Goal: Check status: Check status

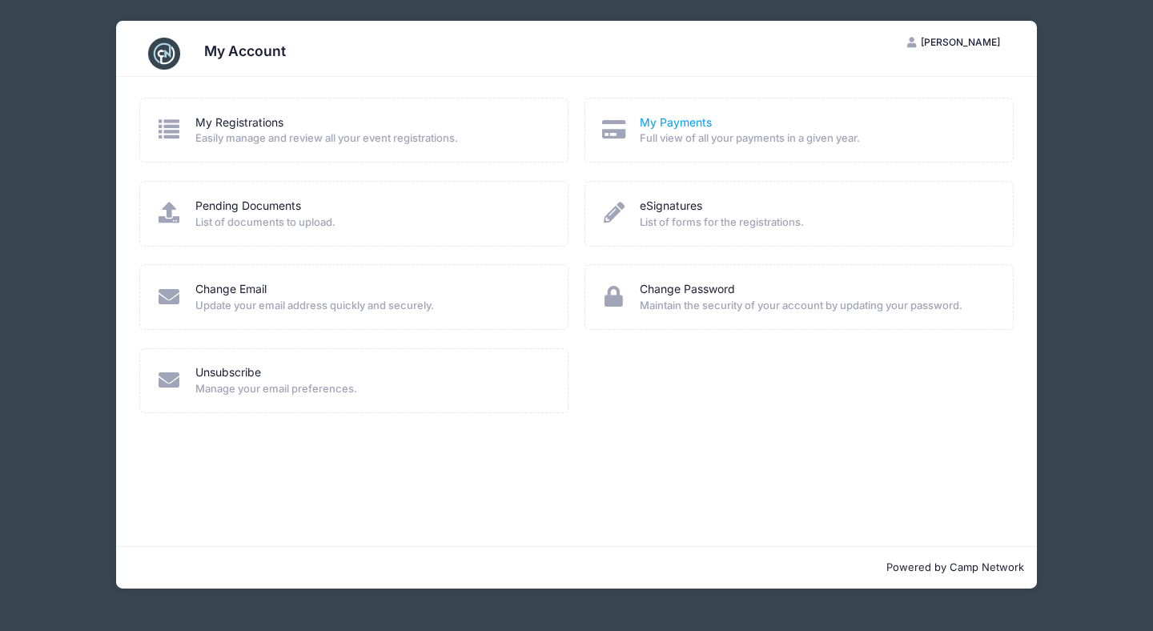
click at [661, 123] on link "My Payments" at bounding box center [676, 123] width 72 height 17
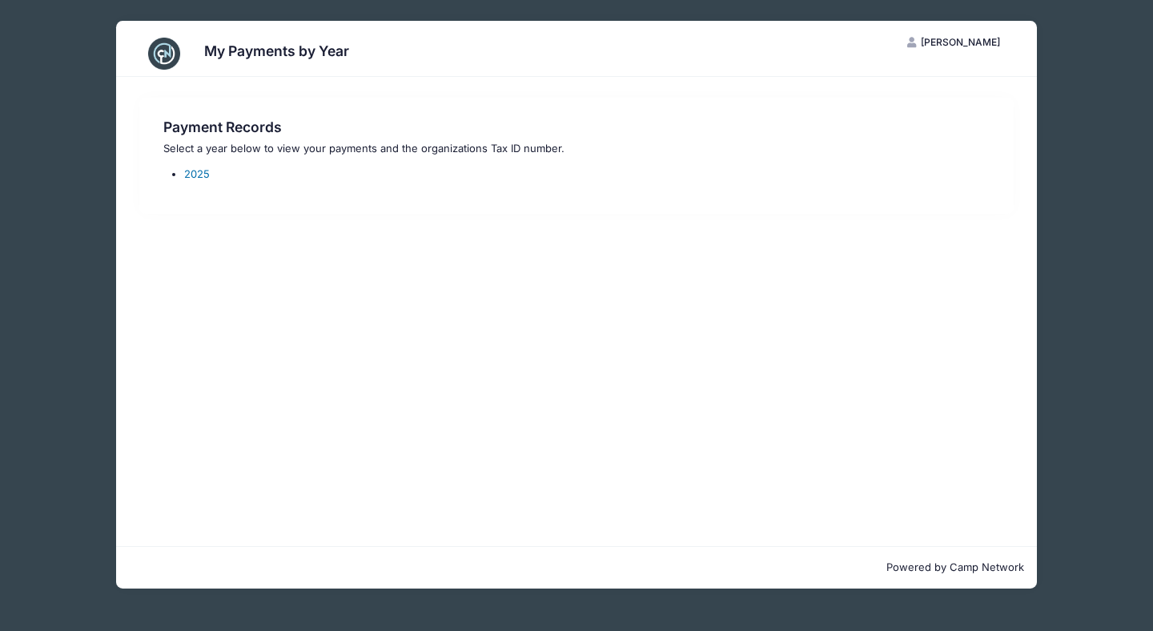
click at [199, 175] on link "2025" at bounding box center [197, 173] width 26 height 13
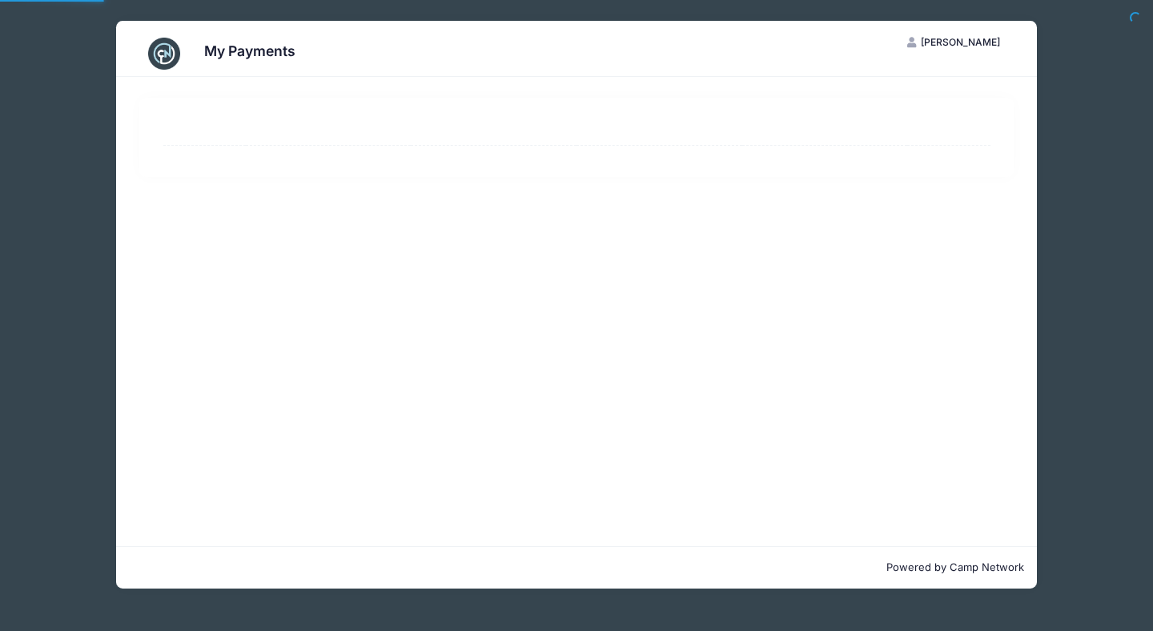
select select "10"
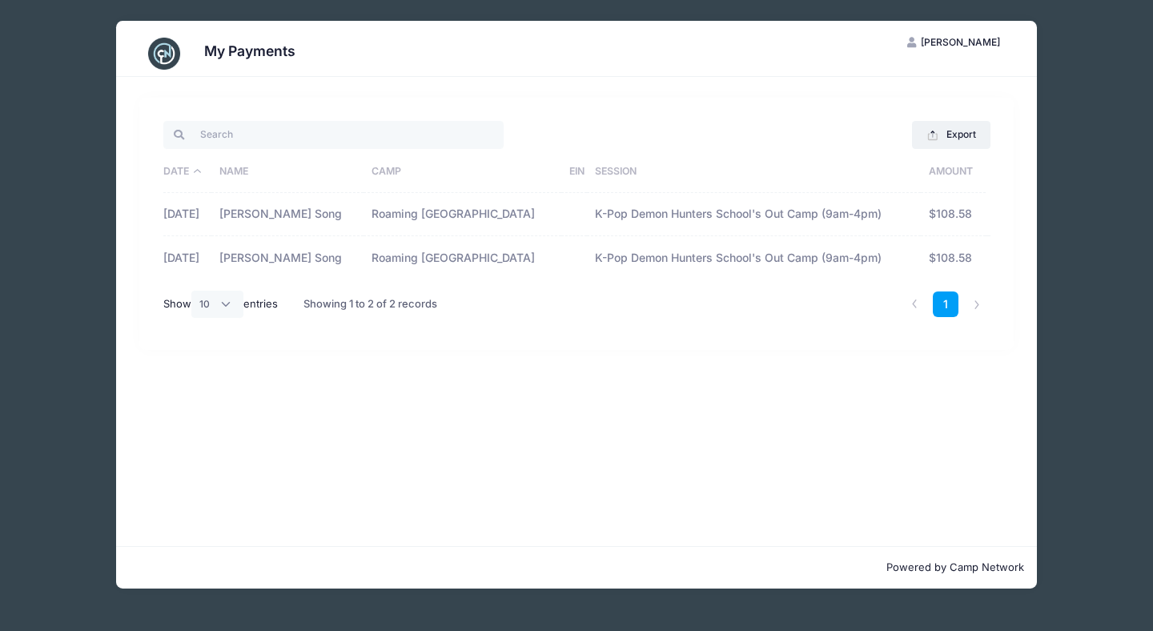
click at [492, 203] on td "Roaming [GEOGRAPHIC_DATA]" at bounding box center [463, 214] width 198 height 43
click at [962, 130] on button "Export" at bounding box center [951, 134] width 78 height 27
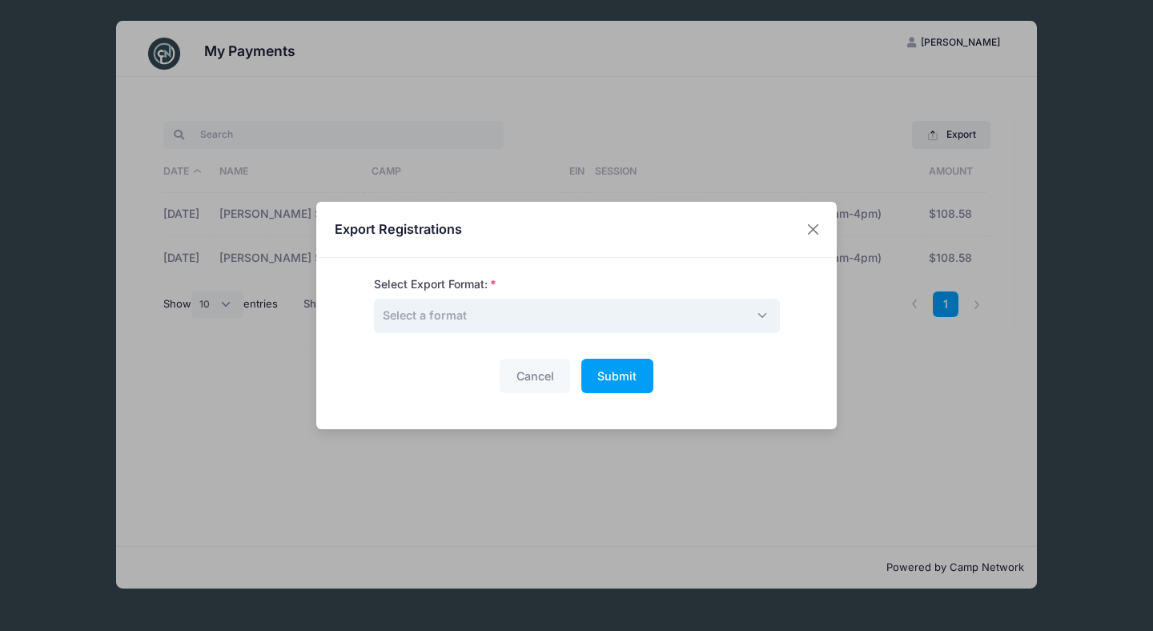
click at [534, 322] on span "Select a format" at bounding box center [577, 316] width 406 height 34
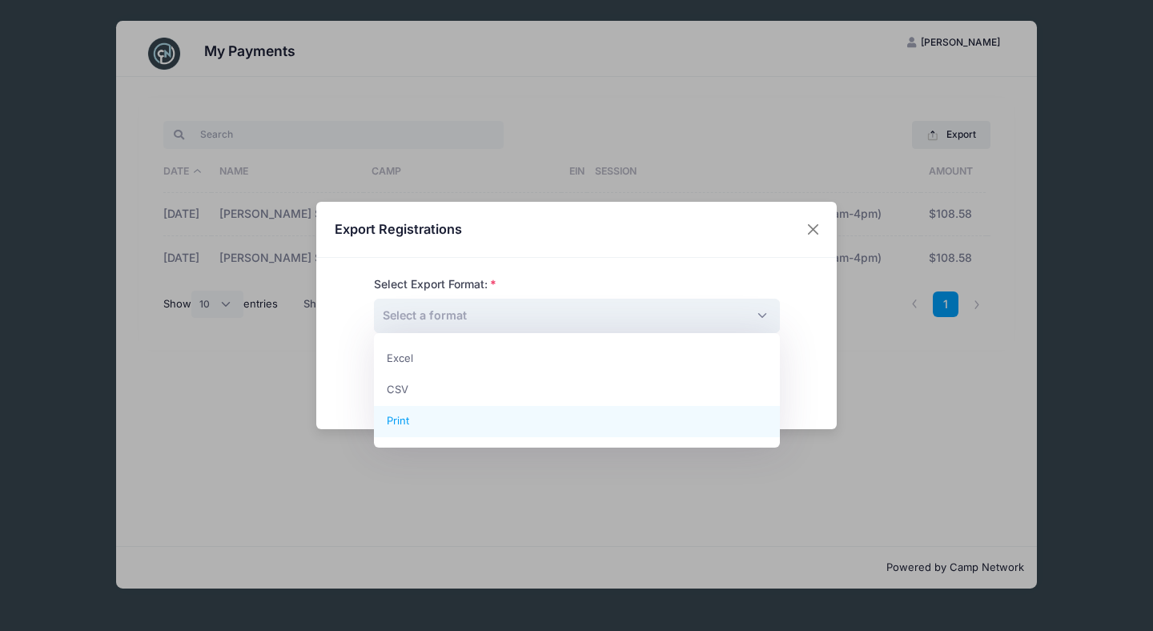
select select "print"
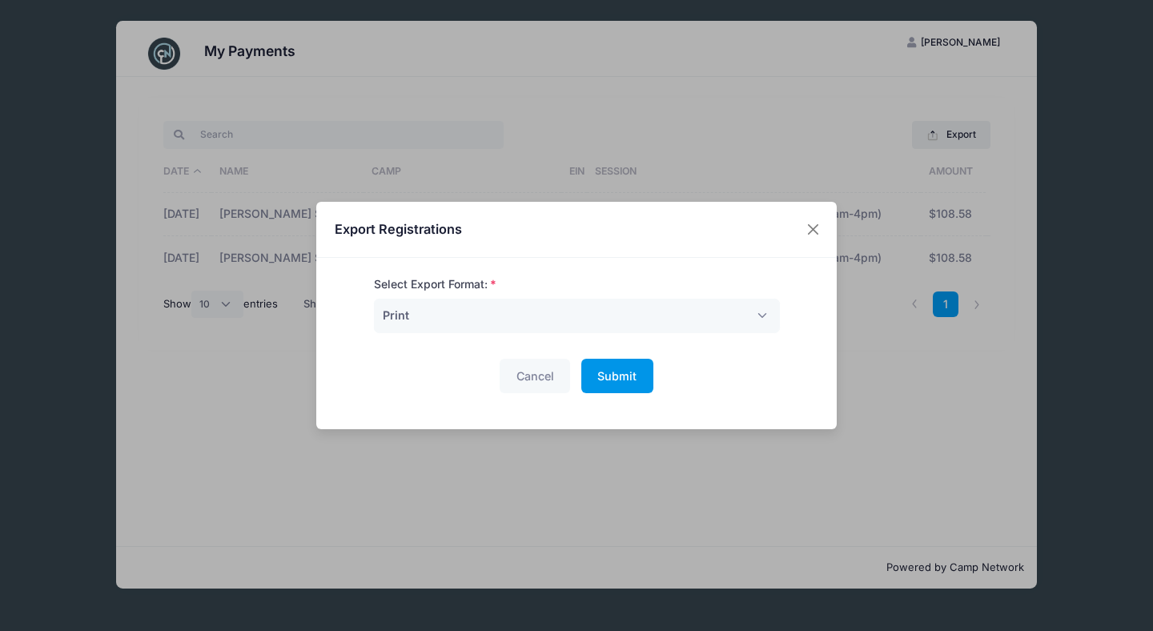
click at [627, 380] on span "Submit" at bounding box center [616, 376] width 39 height 14
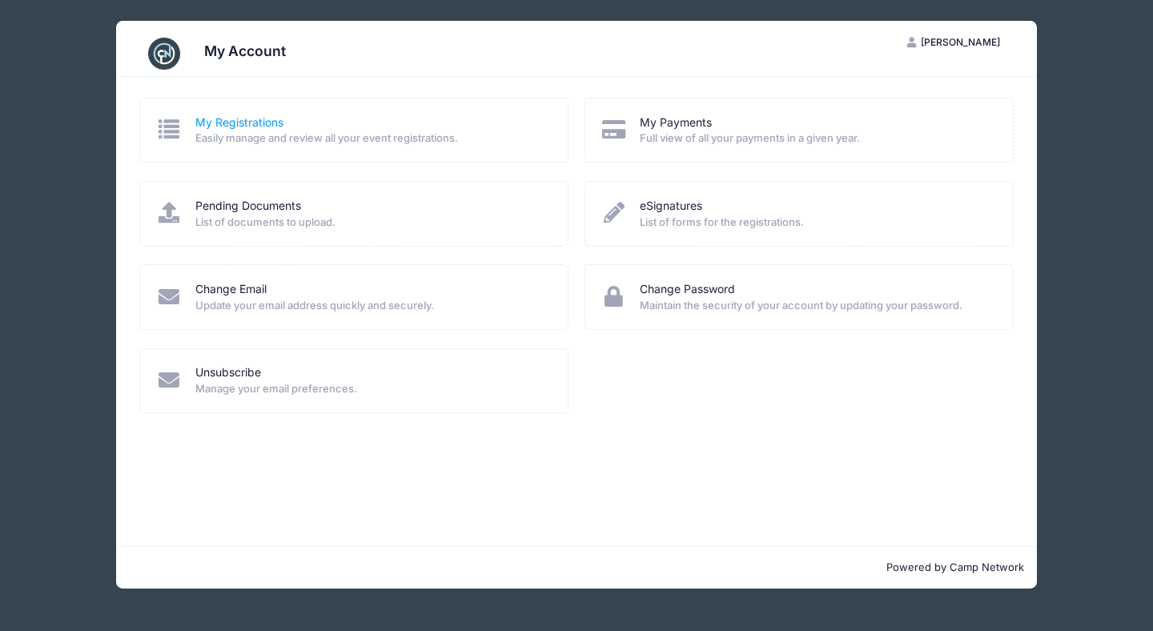
click at [261, 120] on link "My Registrations" at bounding box center [239, 123] width 88 height 17
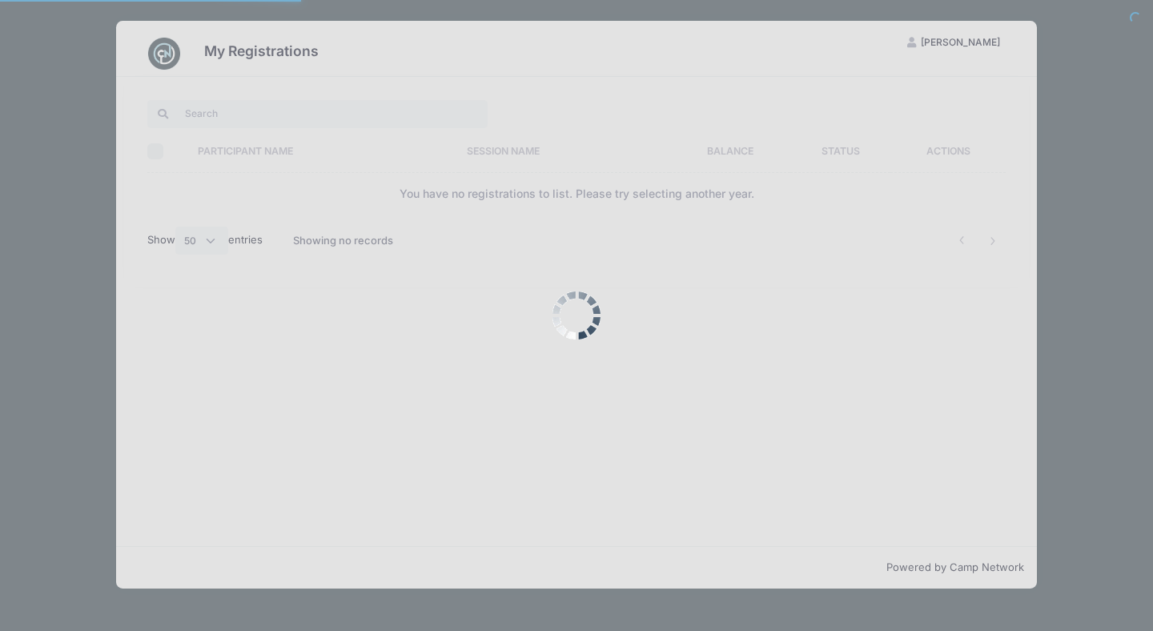
select select "50"
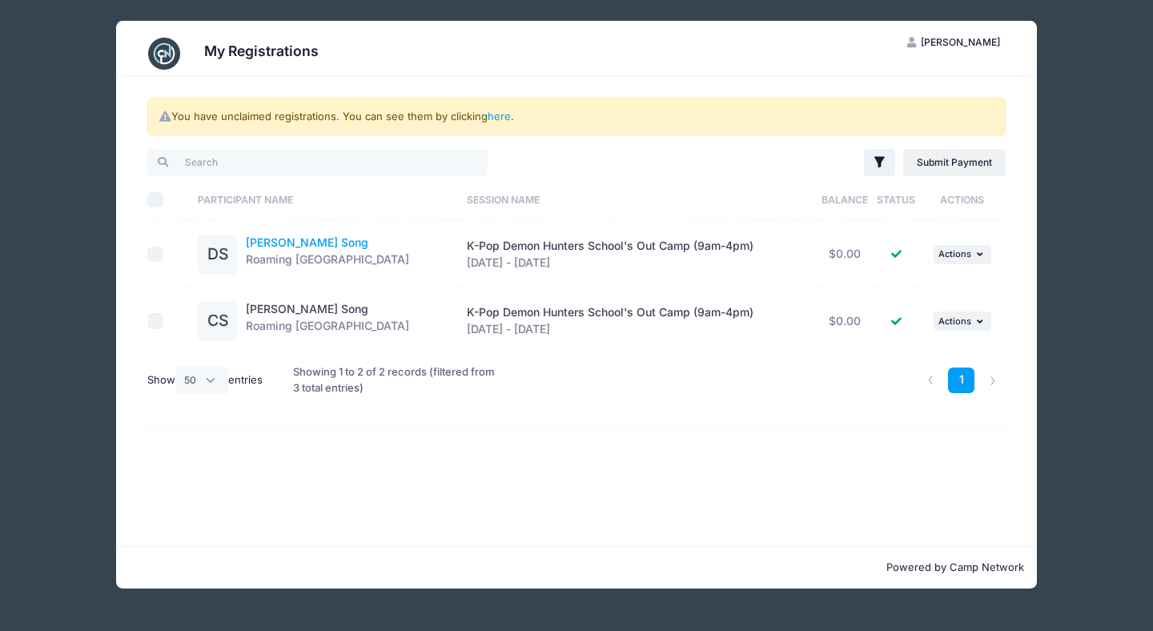
click at [283, 240] on link "[PERSON_NAME] Song" at bounding box center [307, 242] width 123 height 14
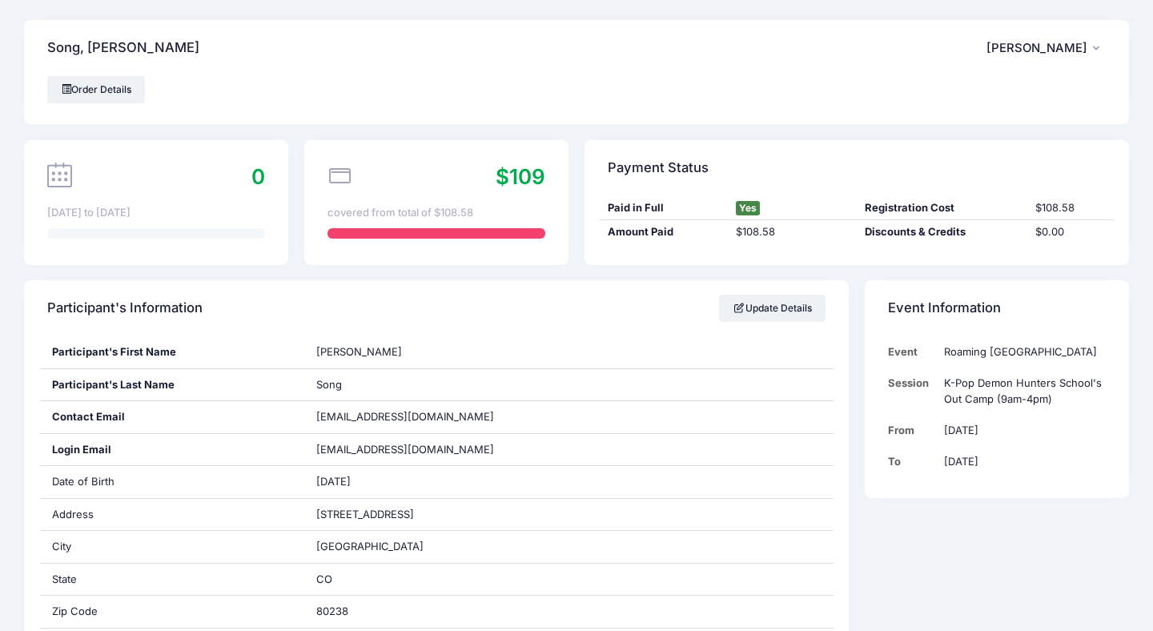
click at [340, 171] on icon at bounding box center [340, 175] width 25 height 25
click at [106, 90] on link "Order Details" at bounding box center [96, 89] width 98 height 27
click at [93, 93] on link "Order Details" at bounding box center [96, 89] width 98 height 27
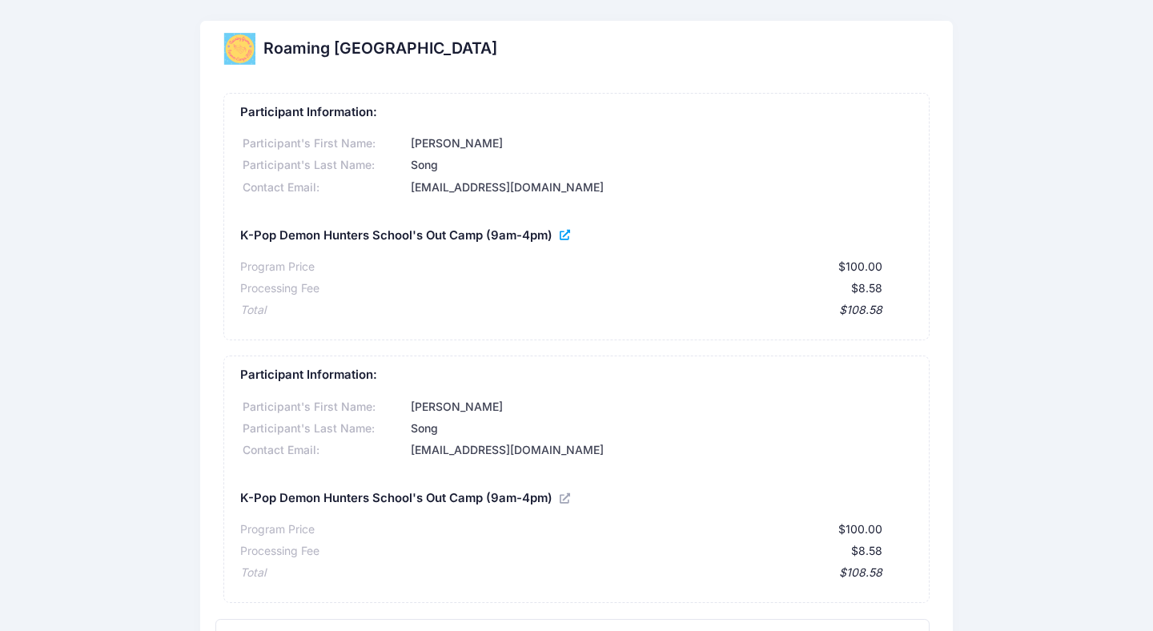
click at [563, 235] on icon at bounding box center [566, 235] width 13 height 0
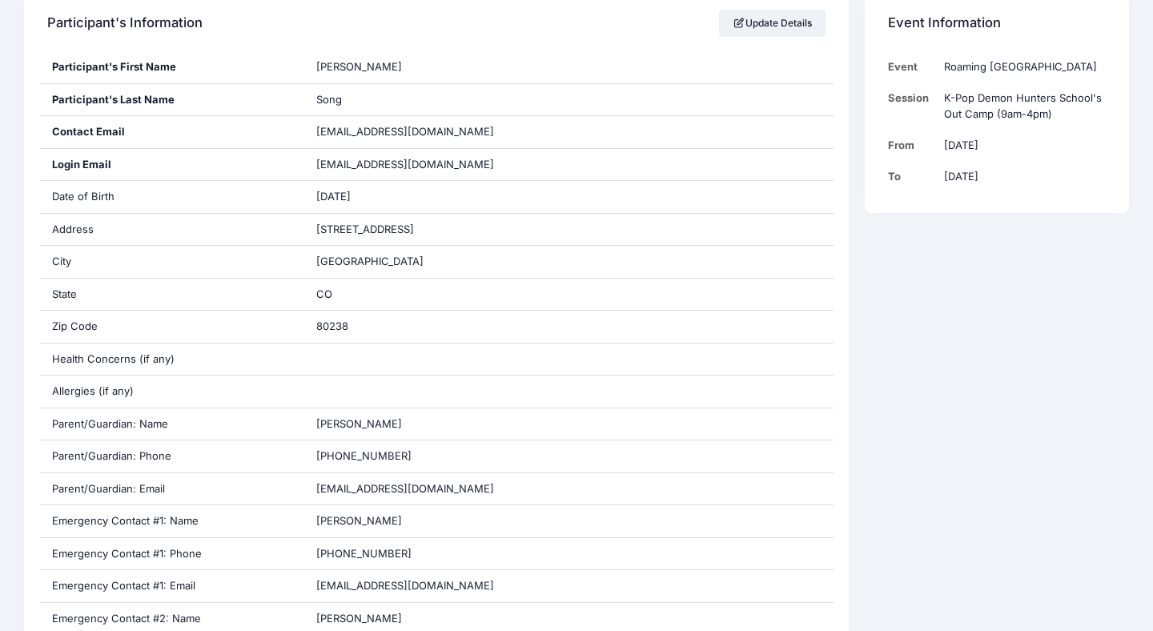
scroll to position [489, 0]
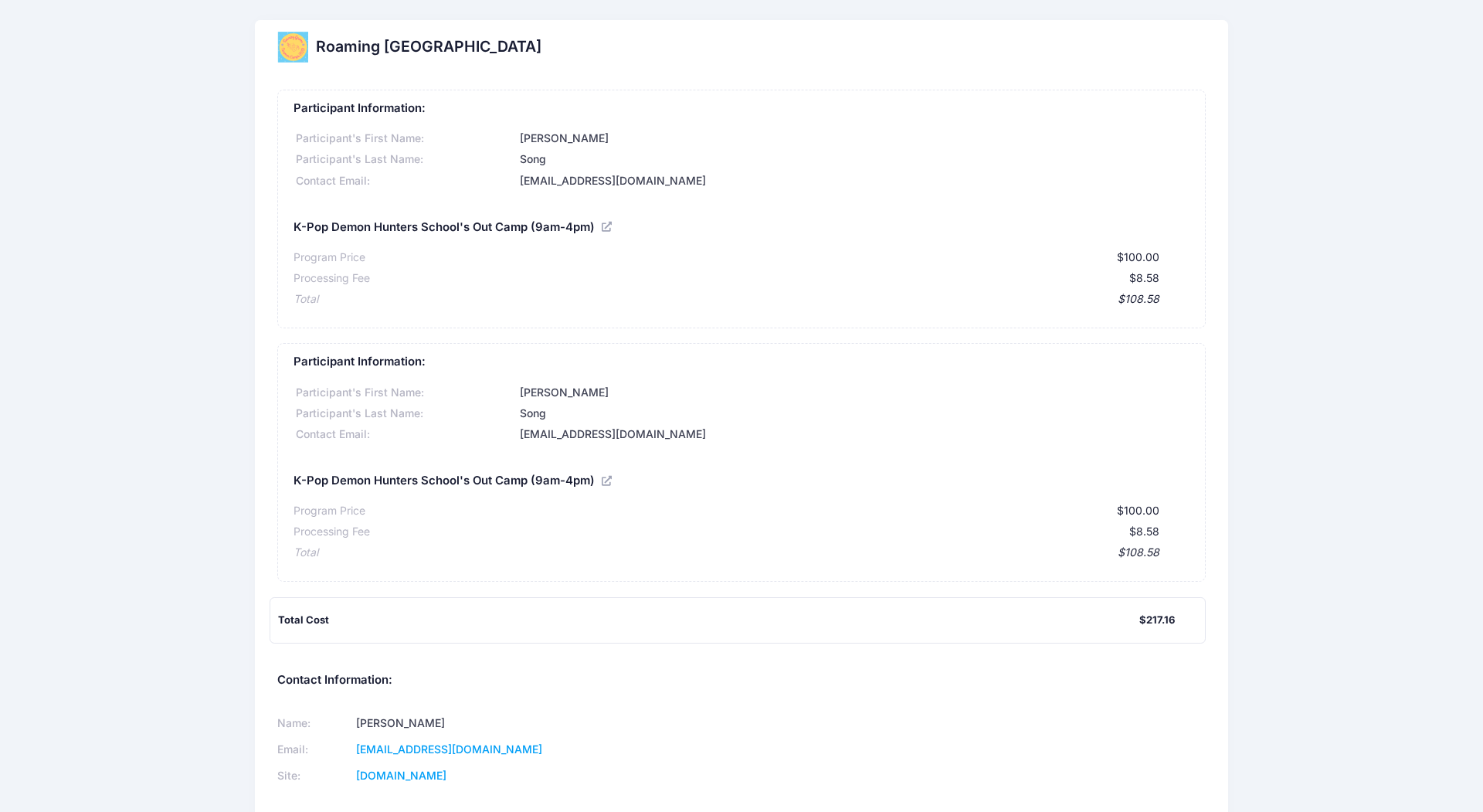
click at [1112, 559] on div "Roaming Gnome Theatre Participant Information: Participant's First Name: Decker…" at bounding box center [741, 430] width 1483 height 821
